Goal: Navigation & Orientation: Understand site structure

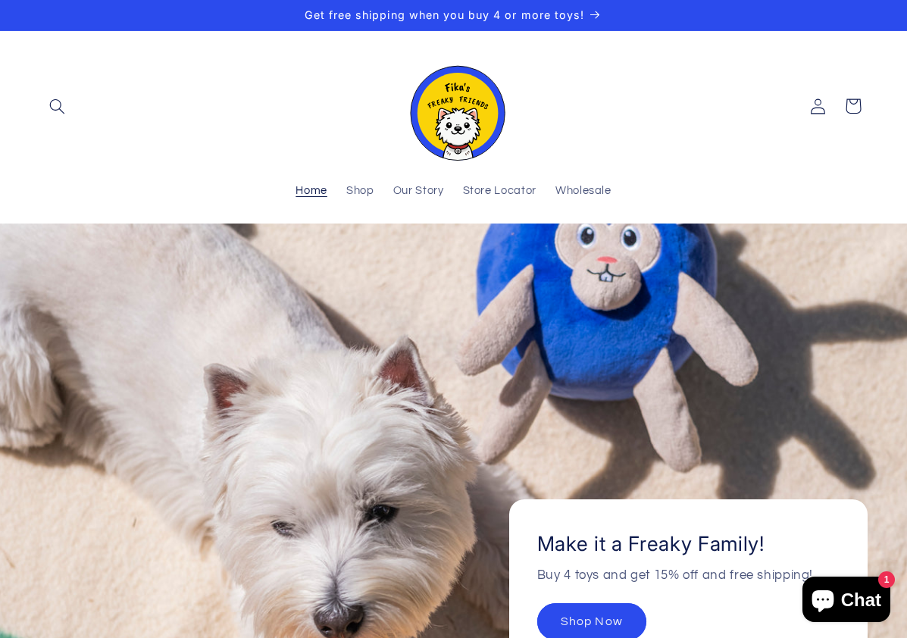
drag, startPoint x: 627, startPoint y: 122, endPoint x: 619, endPoint y: 124, distance: 8.6
click at [627, 122] on header "Home Shop Our Story Store Locator Wholesale Log in Facebook Instagram Search" at bounding box center [453, 127] width 907 height 192
click at [417, 190] on span "Our Story" at bounding box center [418, 191] width 51 height 14
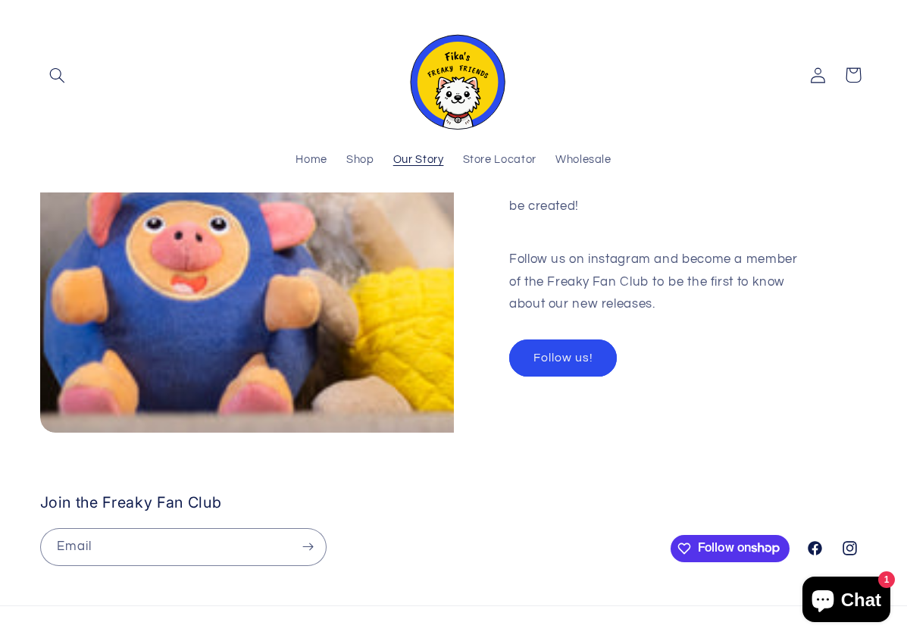
scroll to position [1896, 0]
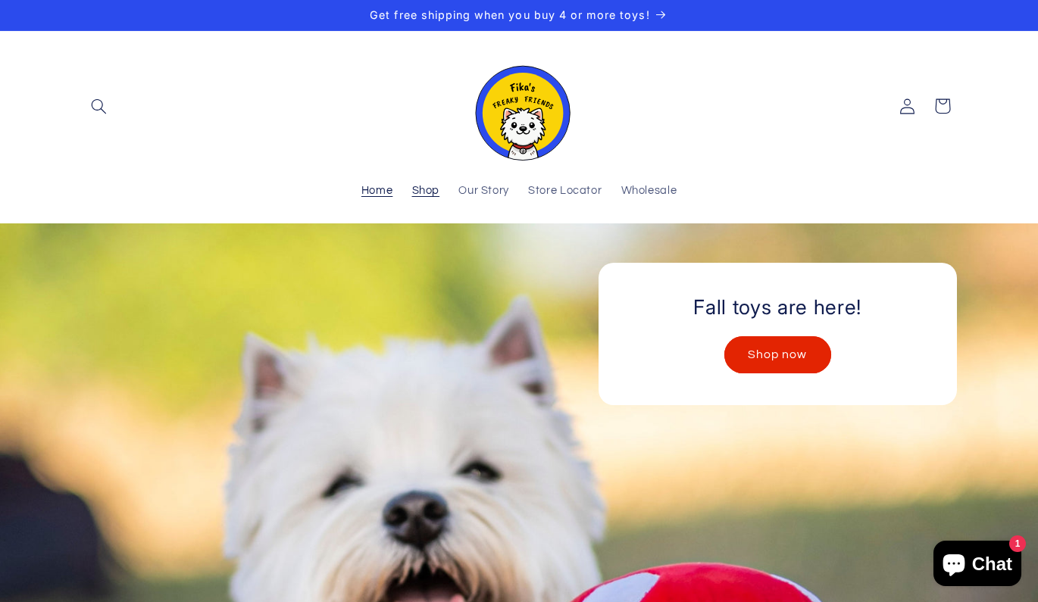
click at [432, 196] on span "Shop" at bounding box center [426, 191] width 28 height 14
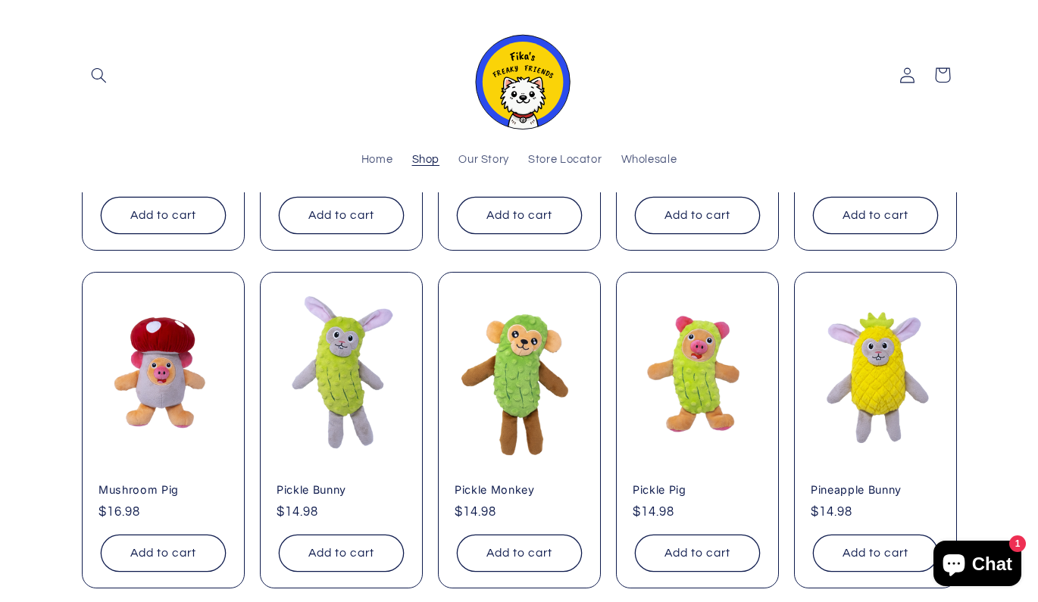
scroll to position [425, 0]
